Goal: Information Seeking & Learning: Learn about a topic

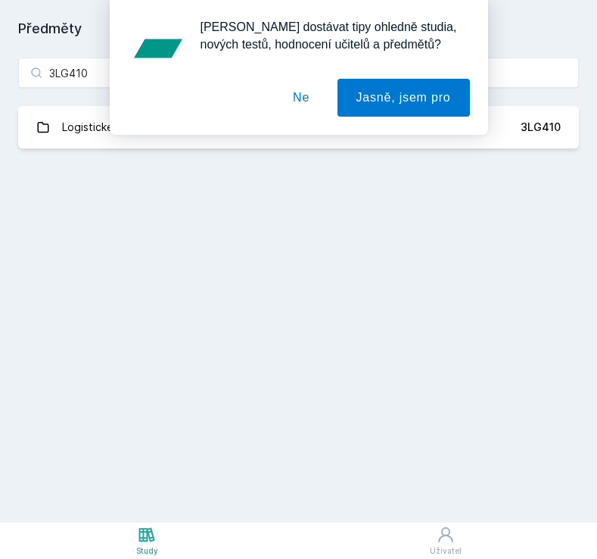
type input "3LG410"
click at [76, 125] on div "[PERSON_NAME] dostávat tipy ohledně studia, nových testů, hodnocení učitelů a p…" at bounding box center [298, 67] width 597 height 135
click at [298, 101] on button "Ne" at bounding box center [301, 98] width 55 height 38
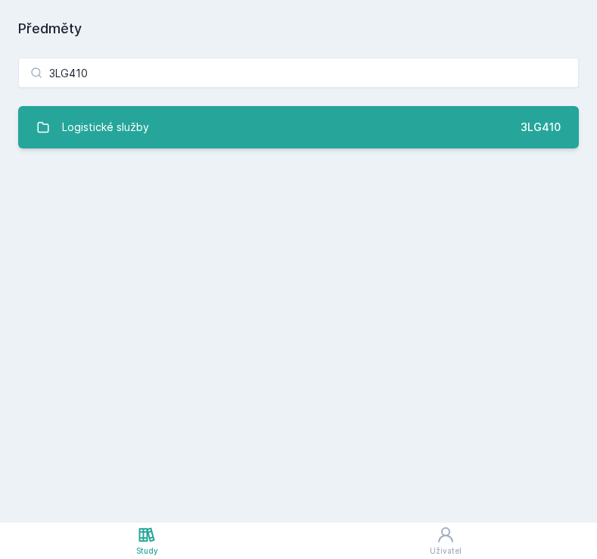
click at [108, 138] on div "Logistické služby" at bounding box center [105, 127] width 87 height 30
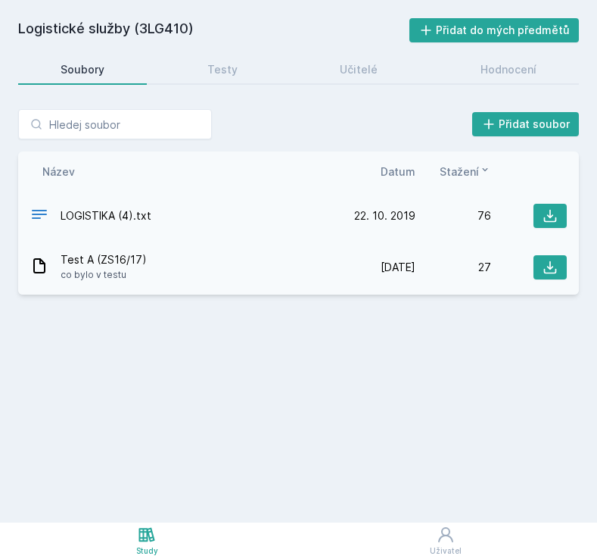
click at [95, 212] on span "LOGISTIKA (4).txt" at bounding box center [106, 215] width 91 height 15
click at [542, 215] on button at bounding box center [550, 216] width 33 height 24
click at [228, 64] on div "Testy" at bounding box center [222, 69] width 30 height 15
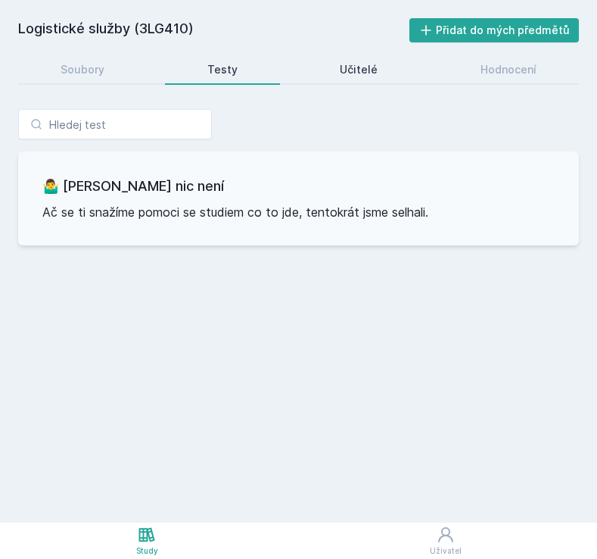
click at [341, 74] on div "Učitelé" at bounding box center [359, 69] width 38 height 15
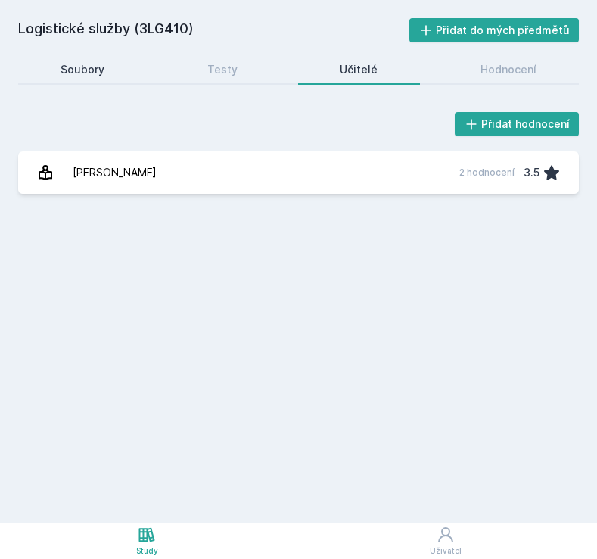
click at [95, 59] on link "Soubory" at bounding box center [82, 70] width 129 height 30
